Goal: Navigation & Orientation: Understand site structure

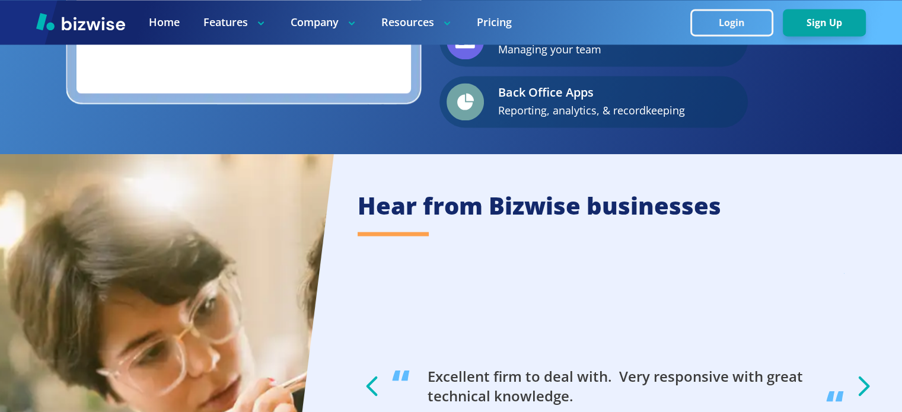
scroll to position [1899, 0]
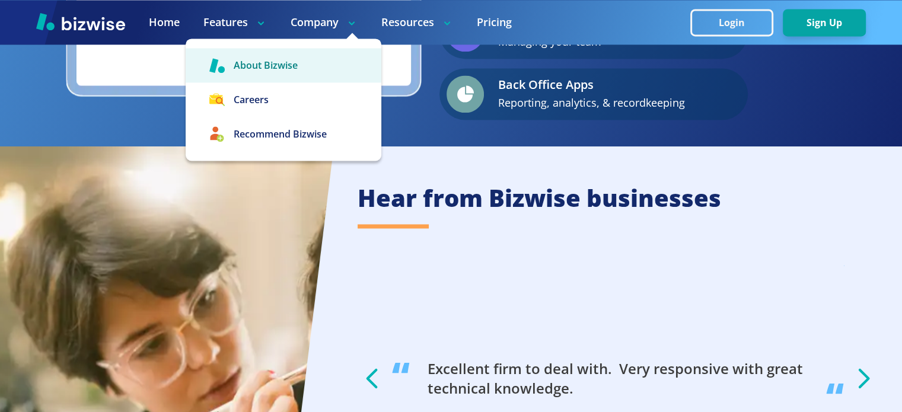
click at [269, 71] on link "About Bizwise" at bounding box center [284, 65] width 196 height 34
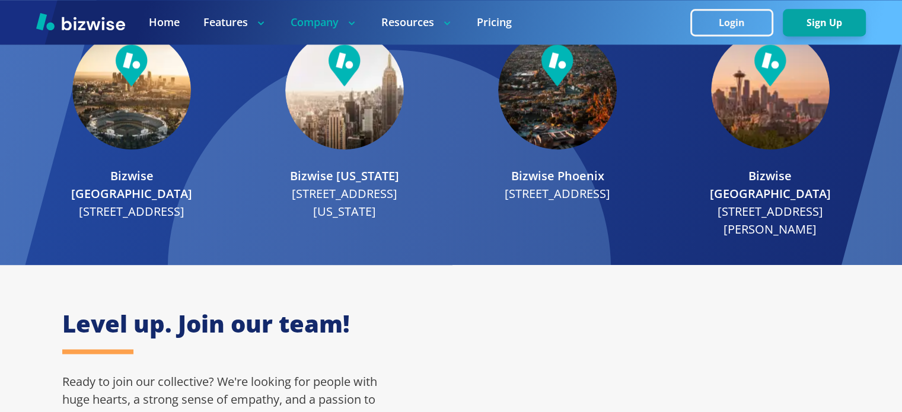
scroll to position [1899, 0]
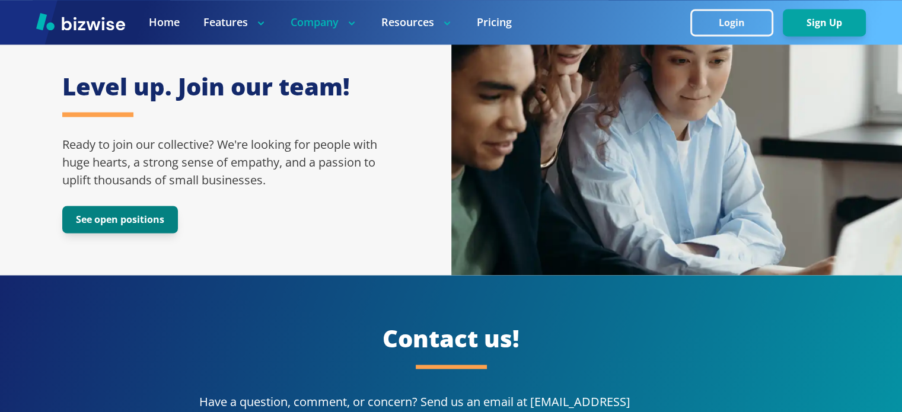
click at [164, 211] on button "See open positions" at bounding box center [120, 219] width 116 height 27
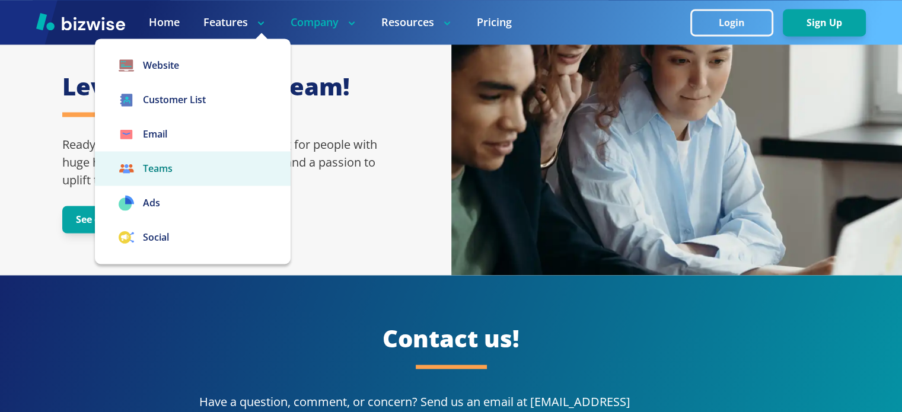
click at [169, 169] on link "Teams" at bounding box center [193, 168] width 196 height 34
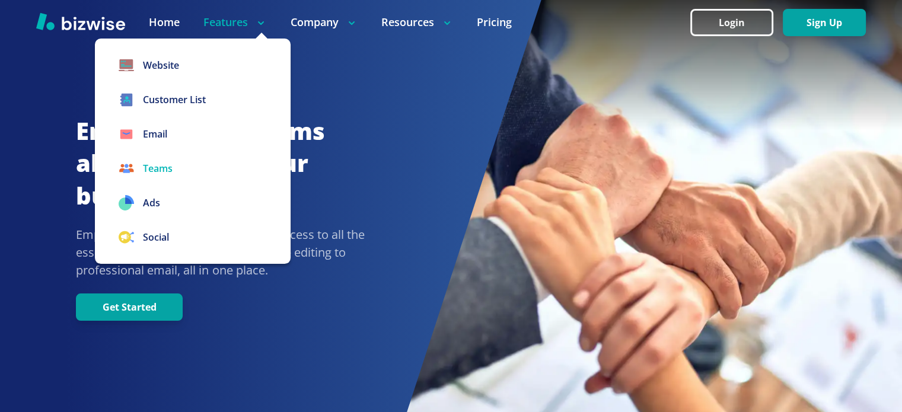
click at [262, 21] on icon at bounding box center [261, 23] width 12 height 12
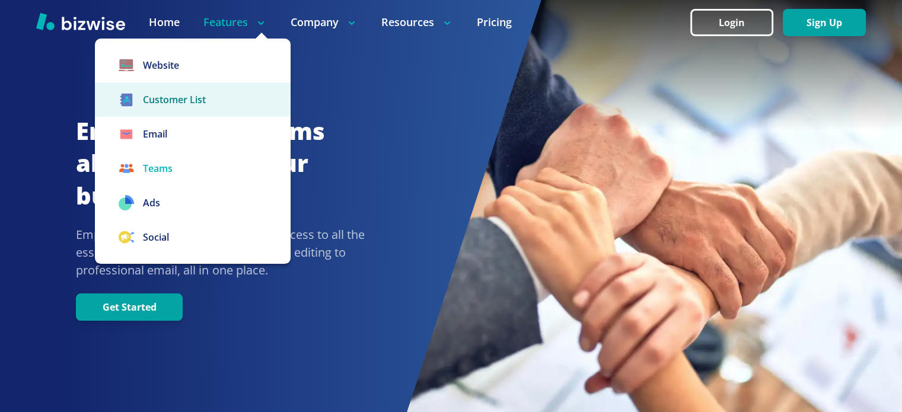
click at [202, 100] on link "Customer List" at bounding box center [193, 99] width 196 height 34
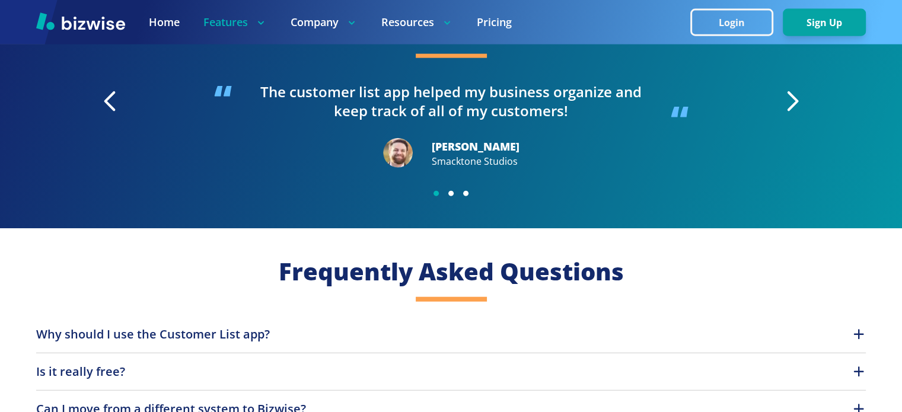
scroll to position [2967, 0]
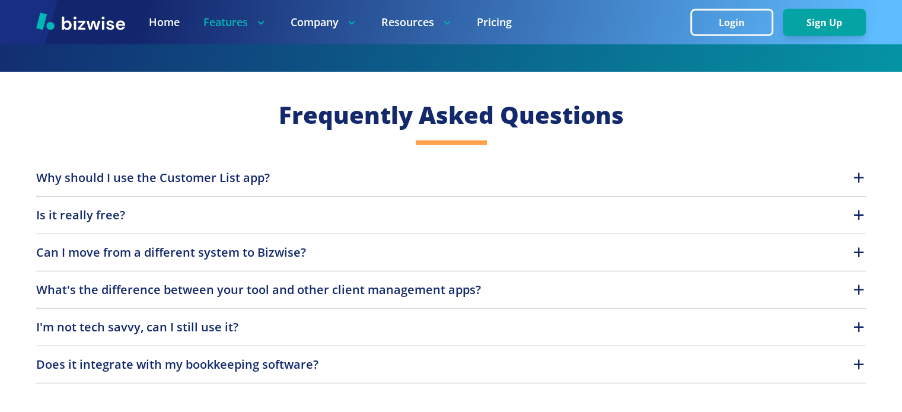
click at [855, 218] on icon "button" at bounding box center [859, 215] width 14 height 14
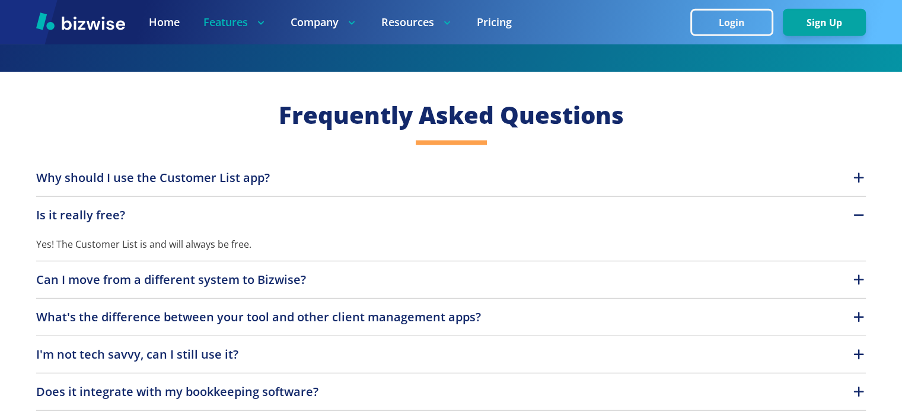
scroll to position [3085, 0]
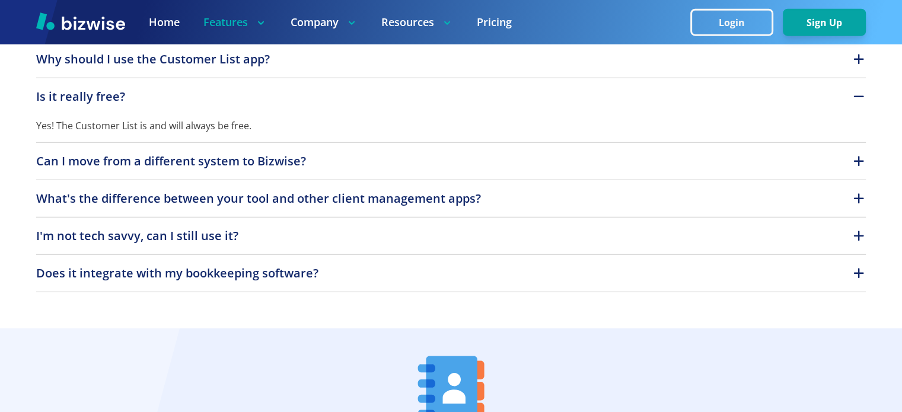
click at [859, 167] on icon "button" at bounding box center [859, 161] width 14 height 14
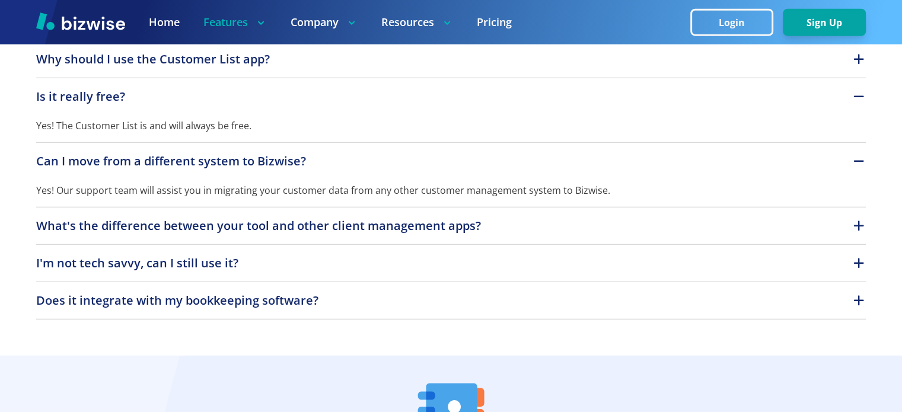
click at [860, 231] on icon "button" at bounding box center [859, 226] width 14 height 14
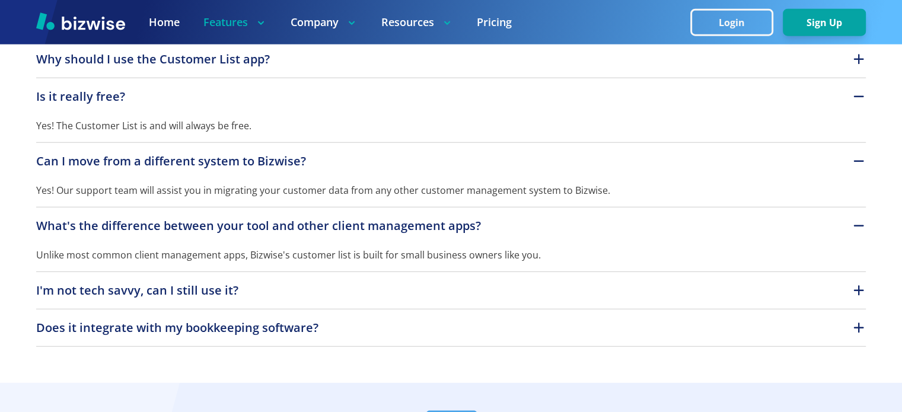
click at [857, 292] on icon "button" at bounding box center [859, 291] width 14 height 14
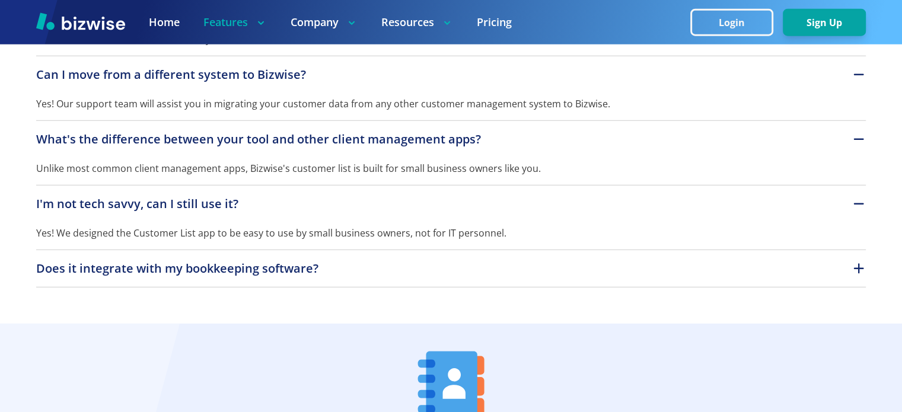
scroll to position [3204, 0]
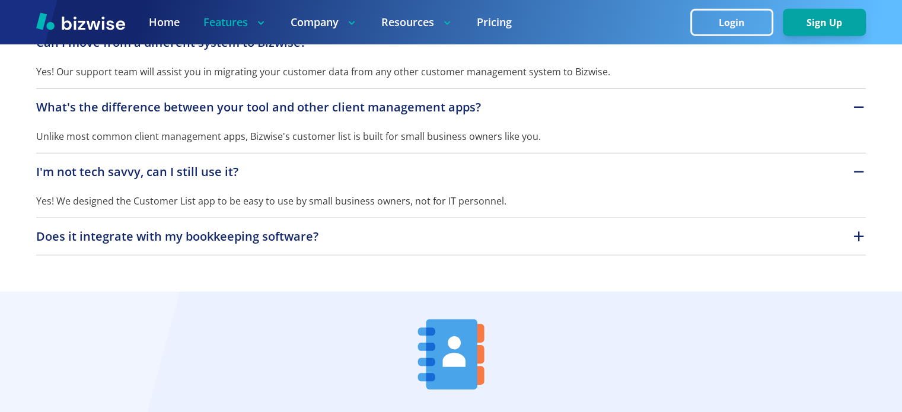
click at [857, 241] on icon "button" at bounding box center [859, 236] width 10 height 10
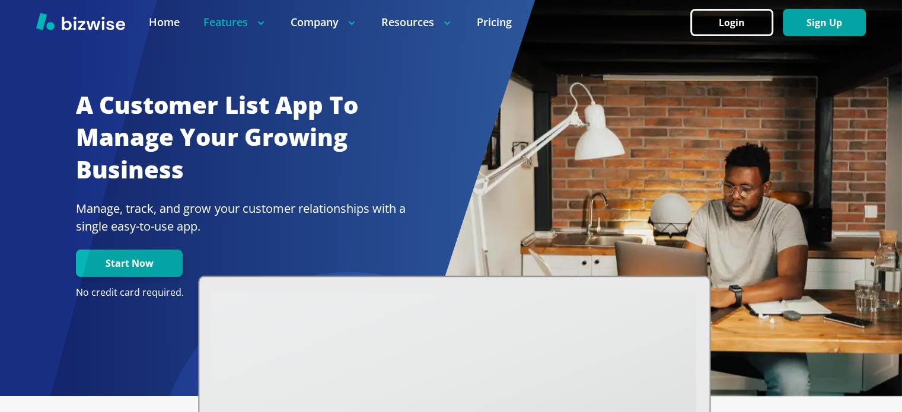
scroll to position [0, 0]
